Goal: Navigation & Orientation: Find specific page/section

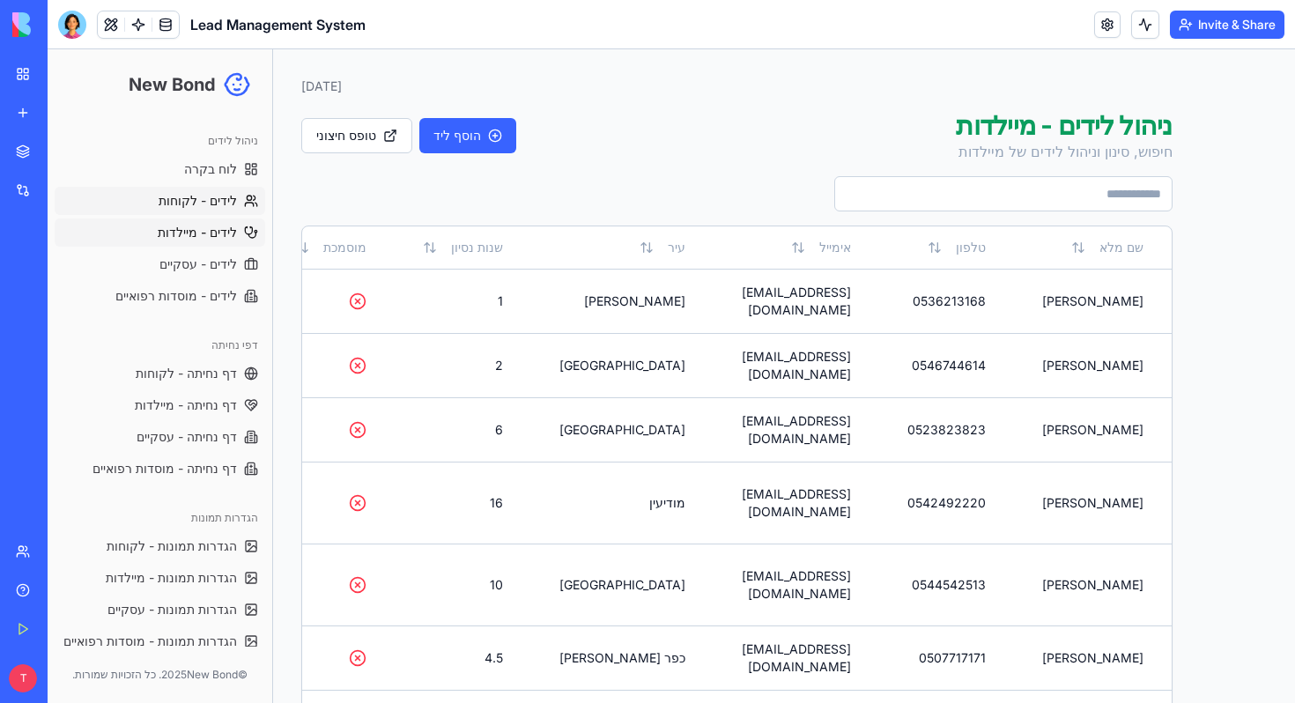
click at [197, 206] on span "לידים - לקוחות" at bounding box center [198, 201] width 78 height 18
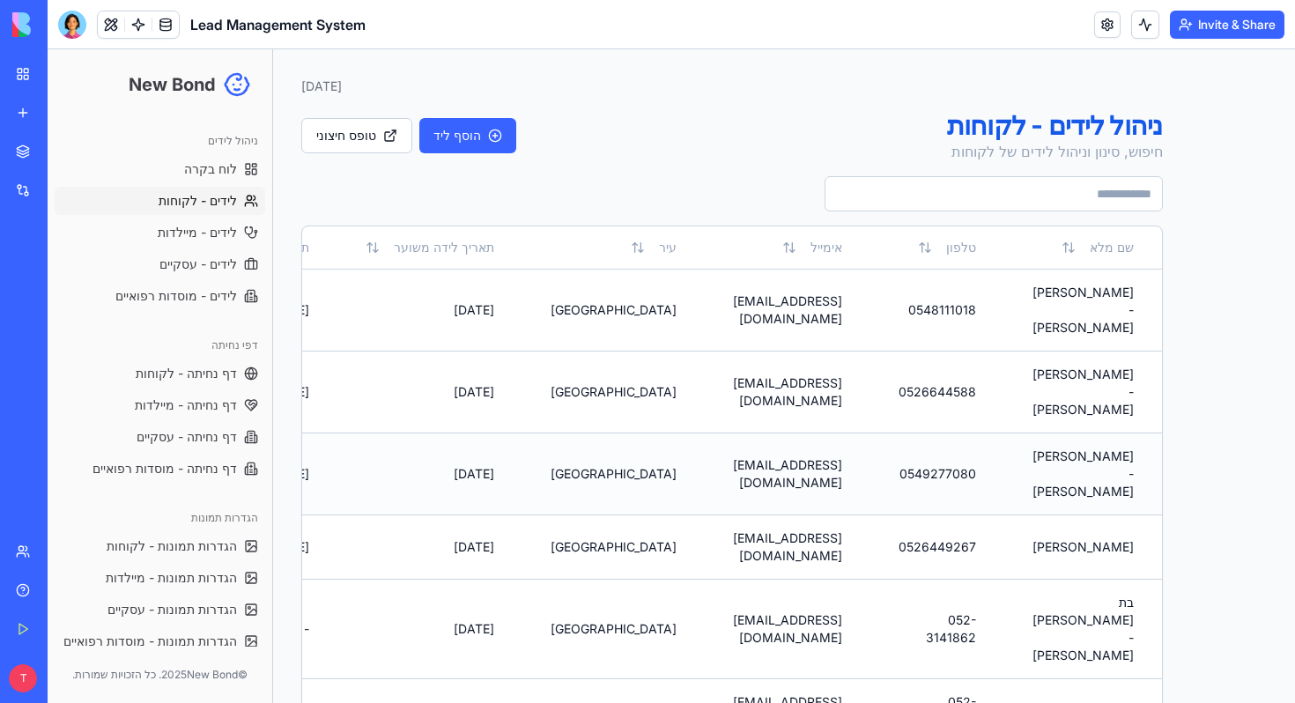
scroll to position [16, 0]
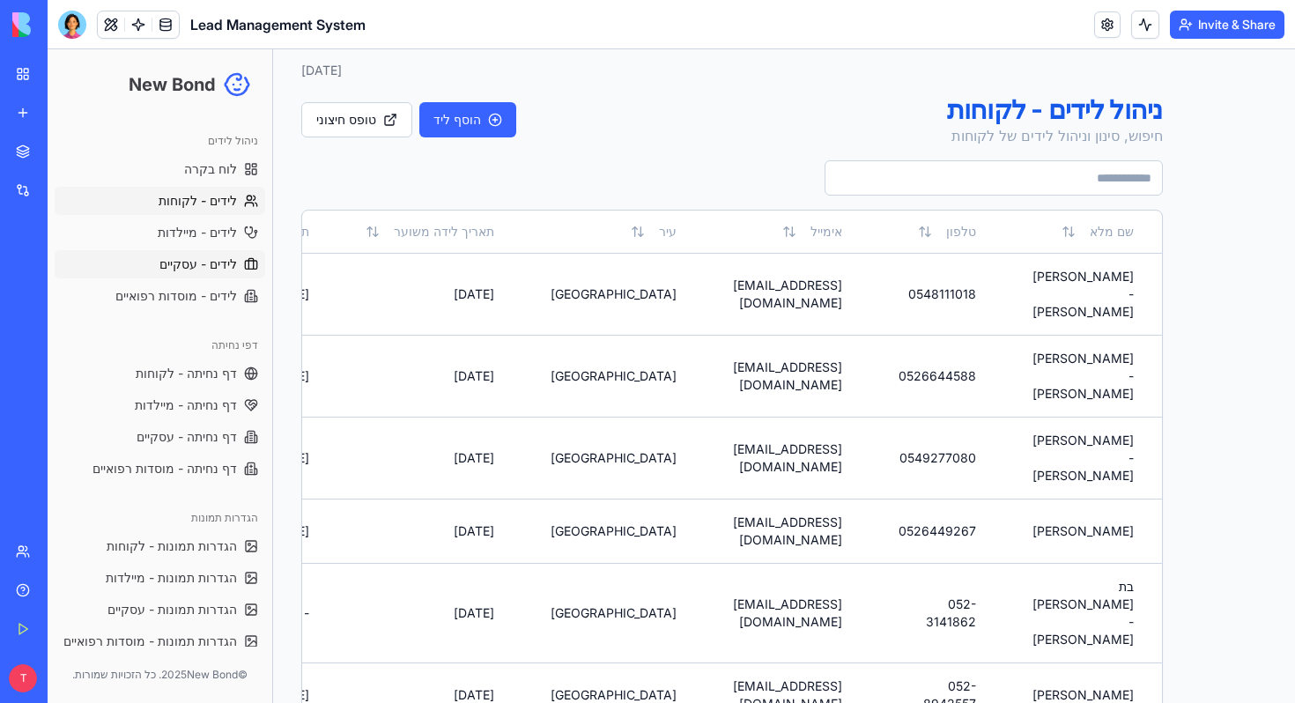
click at [181, 265] on span "לידים - עסקיים" at bounding box center [198, 264] width 78 height 18
